Goal: Transaction & Acquisition: Purchase product/service

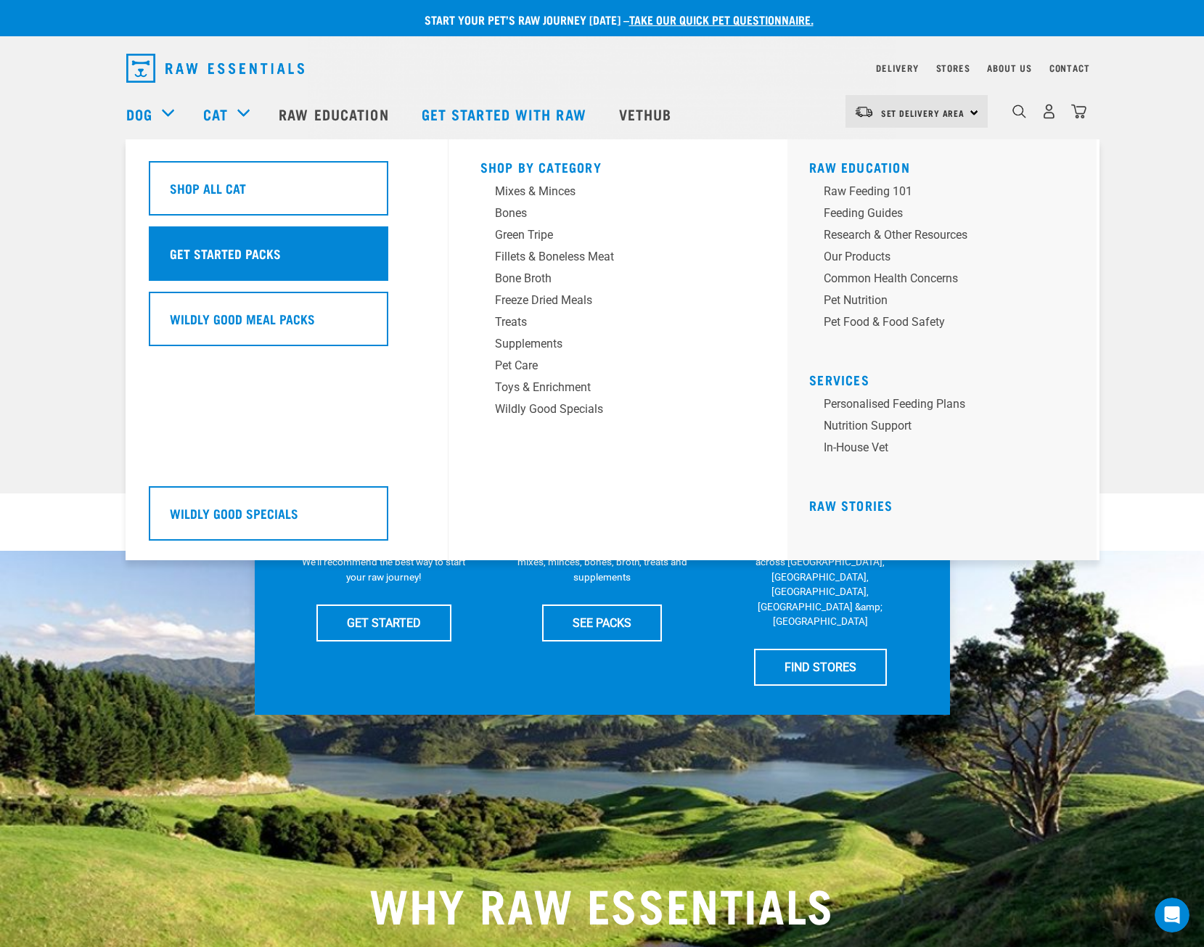
click at [238, 258] on h5 "Get Started Packs" at bounding box center [225, 253] width 111 height 19
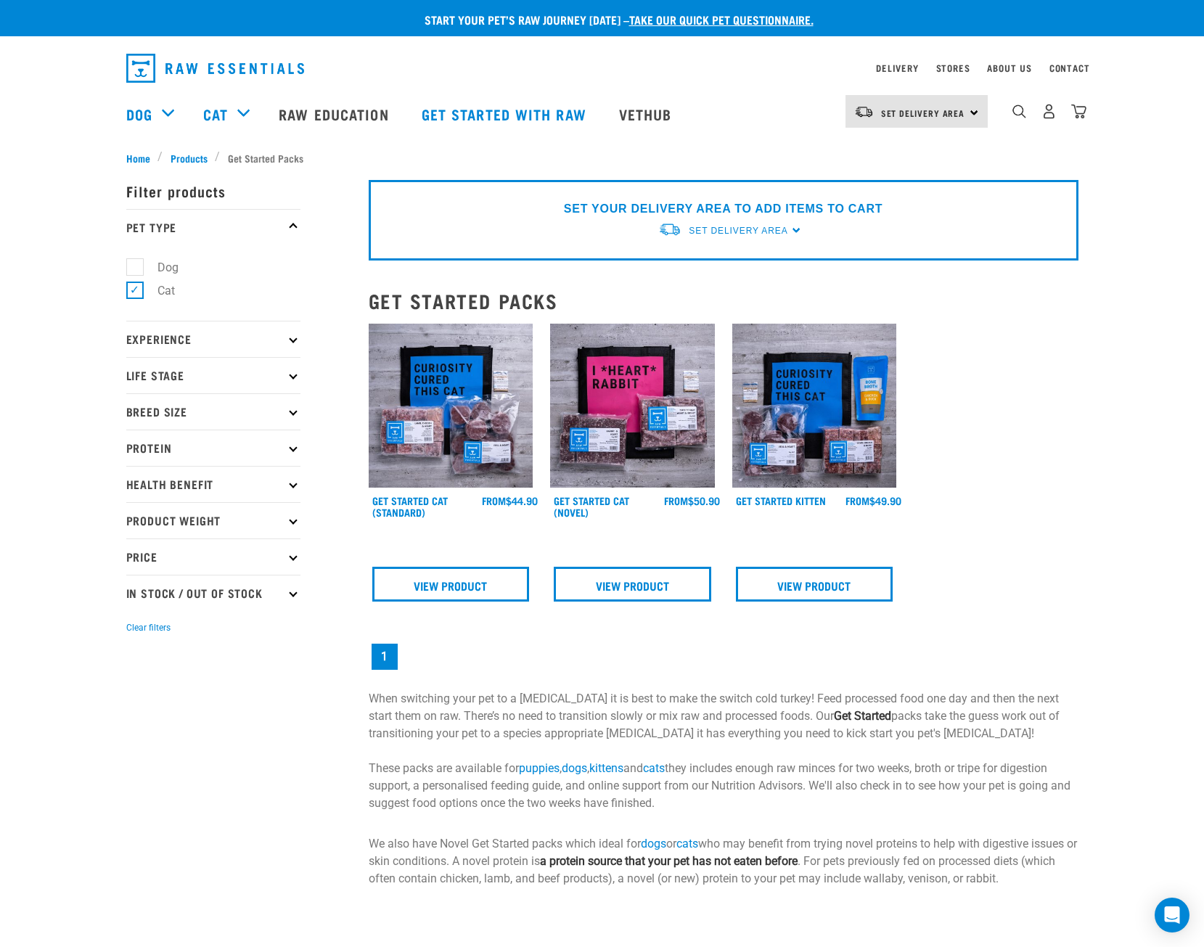
click at [454, 374] on img at bounding box center [451, 406] width 165 height 165
click at [958, 61] on div "Stores" at bounding box center [953, 68] width 34 height 17
click at [948, 70] on link "Stores" at bounding box center [953, 67] width 34 height 5
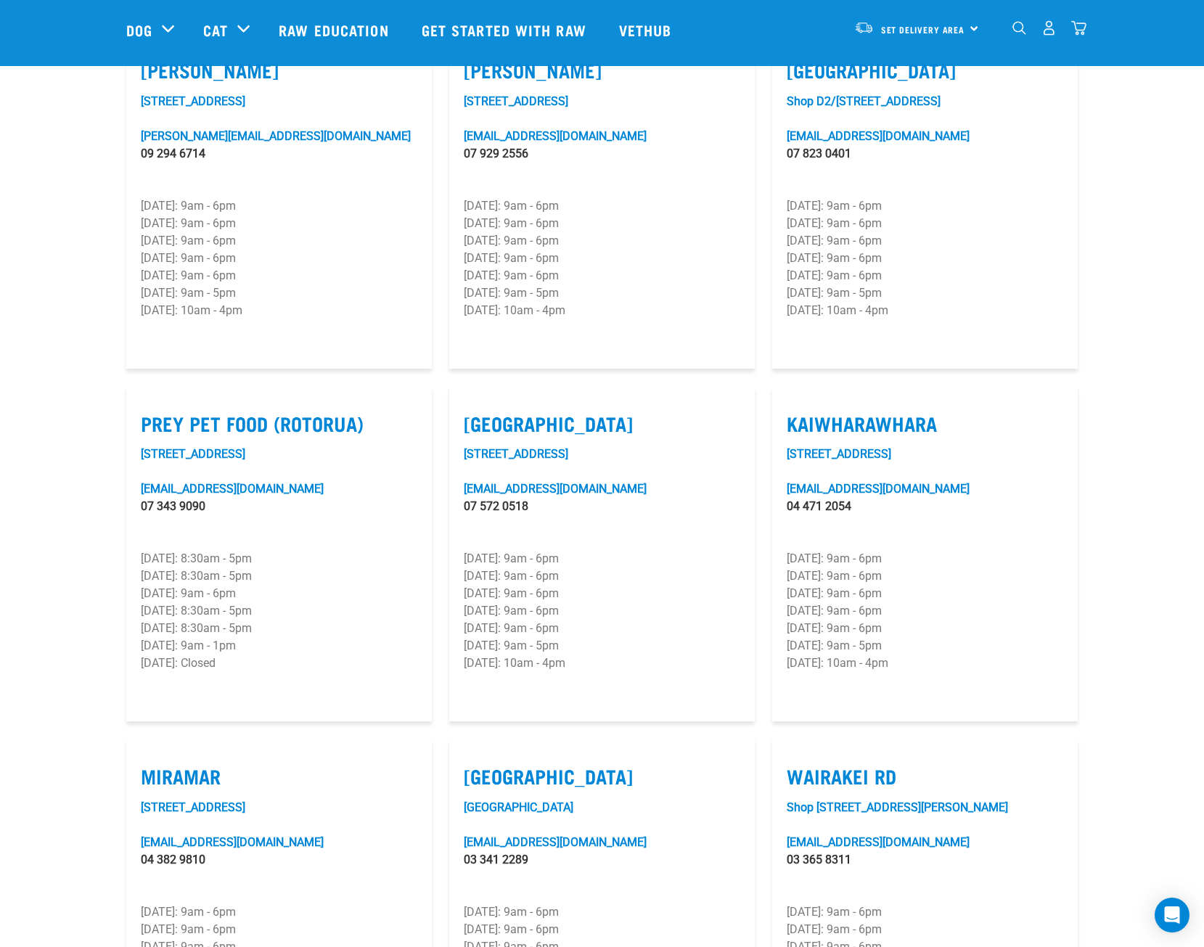
scroll to position [1716, 0]
